Goal: Task Accomplishment & Management: Manage account settings

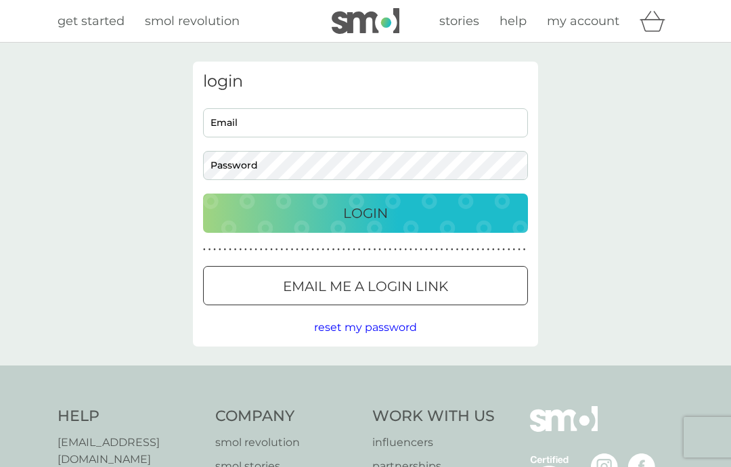
click at [273, 117] on input "Email" at bounding box center [365, 122] width 325 height 29
type input "brianandnorma@btopenworld.com"
click at [392, 209] on div "Login" at bounding box center [365, 213] width 298 height 22
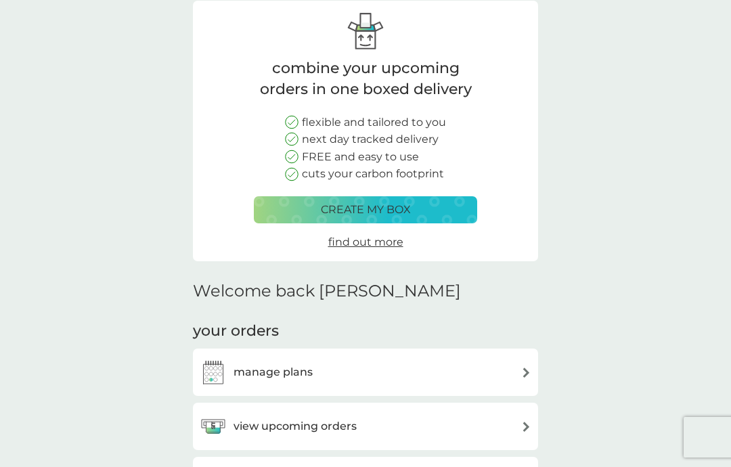
scroll to position [90, 0]
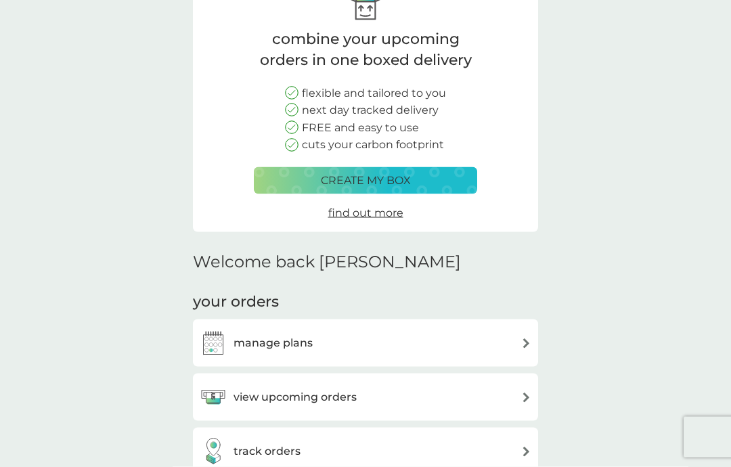
click at [331, 393] on h3 "view upcoming orders" at bounding box center [294, 397] width 123 height 18
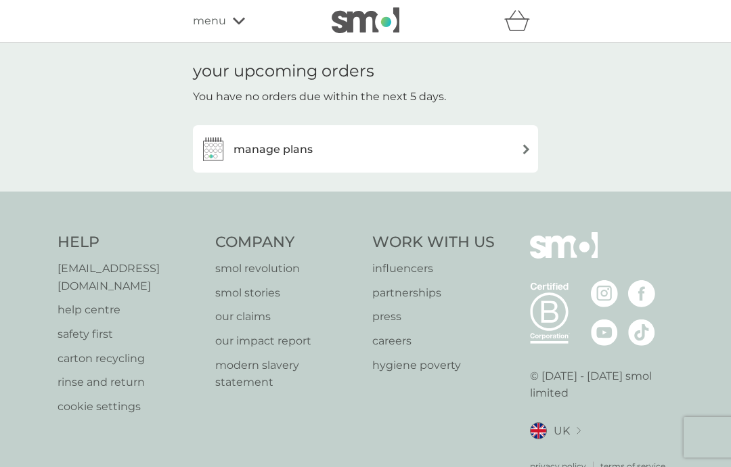
click at [527, 144] on img at bounding box center [526, 149] width 10 height 10
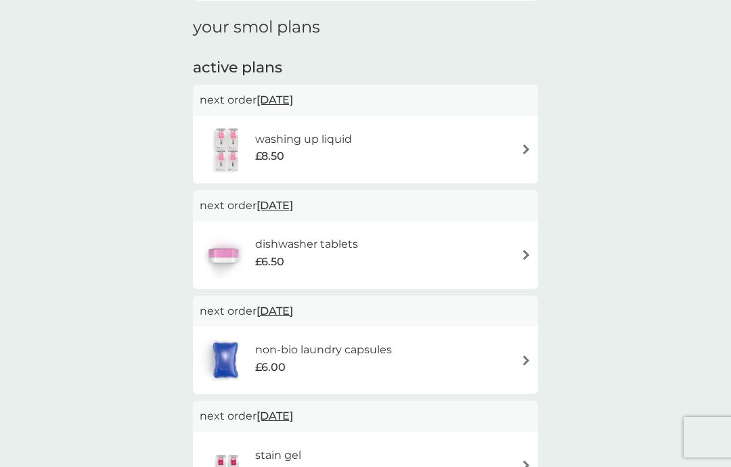
scroll to position [188, 0]
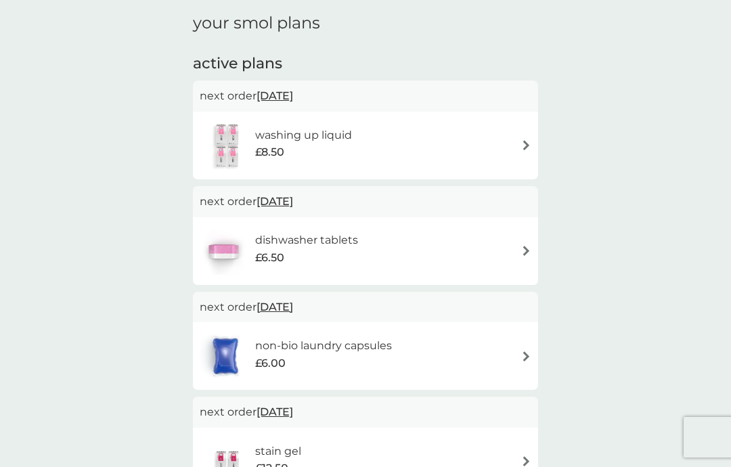
click at [528, 351] on img at bounding box center [526, 356] width 10 height 10
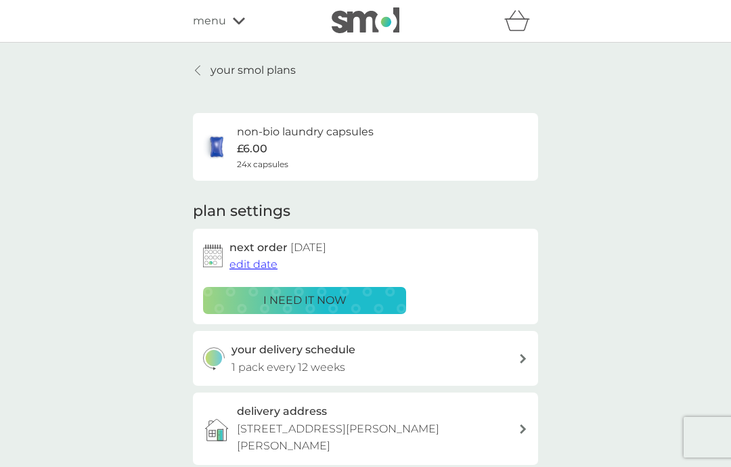
click at [331, 292] on p "i need it now" at bounding box center [304, 301] width 83 height 18
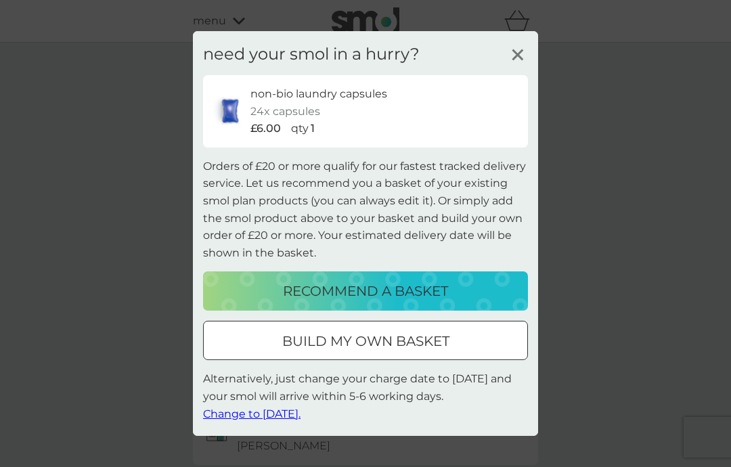
click at [524, 53] on icon at bounding box center [517, 55] width 20 height 20
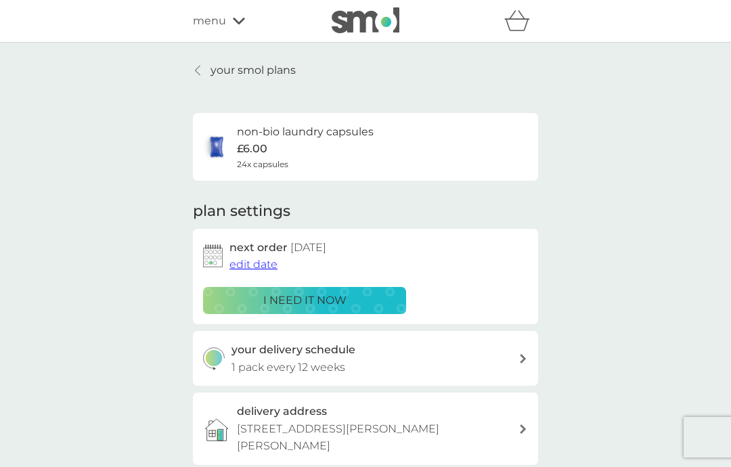
click at [205, 75] on link "your smol plans" at bounding box center [244, 71] width 103 height 18
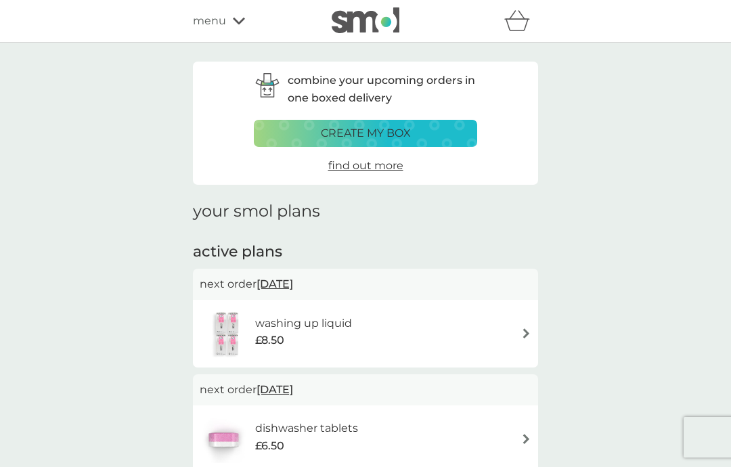
click at [522, 334] on img at bounding box center [526, 333] width 10 height 10
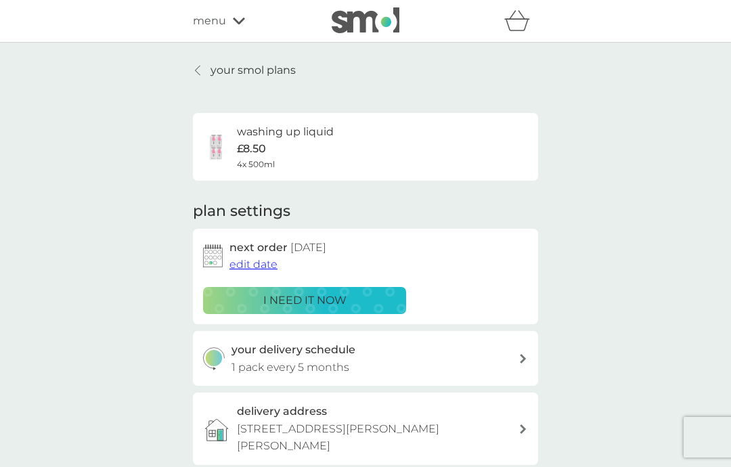
click at [522, 349] on div "your delivery schedule 1 pack every 5 months" at bounding box center [365, 358] width 345 height 55
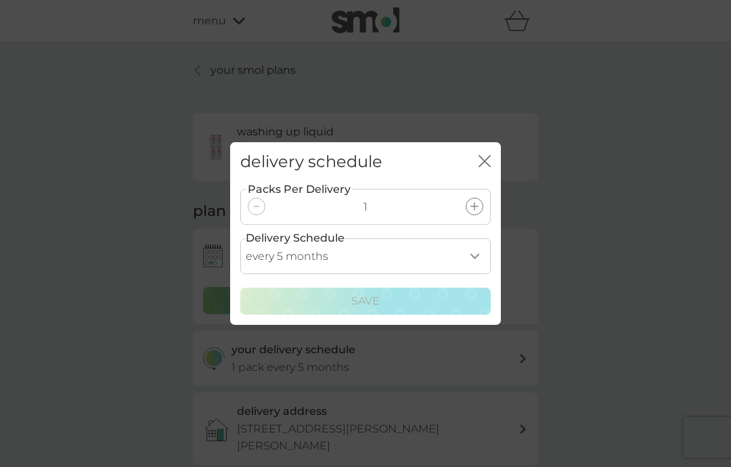
click at [479, 256] on select "every 1 month every 2 months every 3 months every 4 months every 5 months every…" at bounding box center [365, 256] width 250 height 36
select select "6"
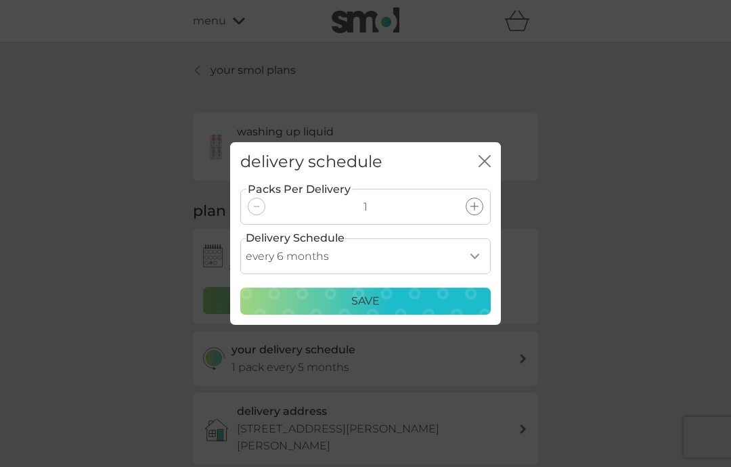
click at [373, 305] on p "Save" at bounding box center [365, 301] width 28 height 18
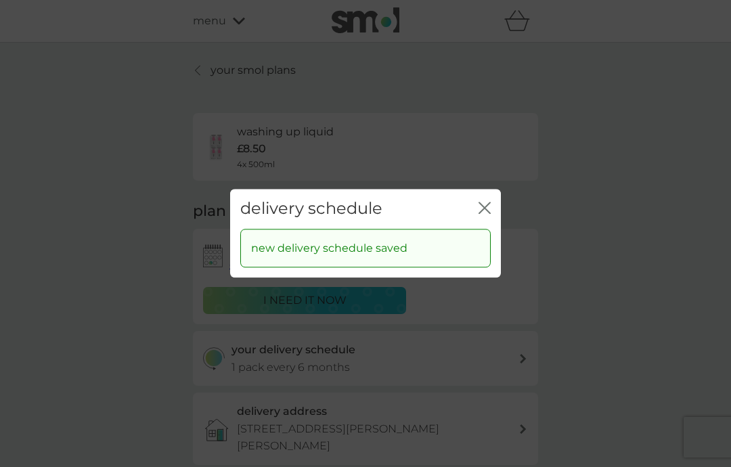
click at [487, 210] on icon "close" at bounding box center [484, 208] width 12 height 12
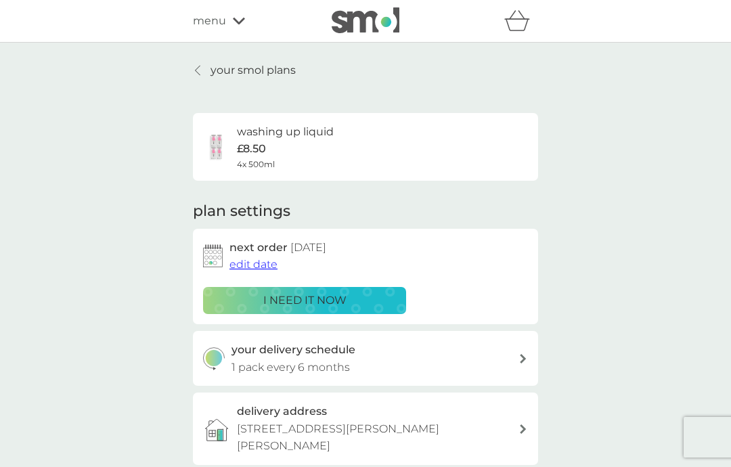
click at [210, 69] on p "your smol plans" at bounding box center [252, 71] width 85 height 18
